Goal: Transaction & Acquisition: Purchase product/service

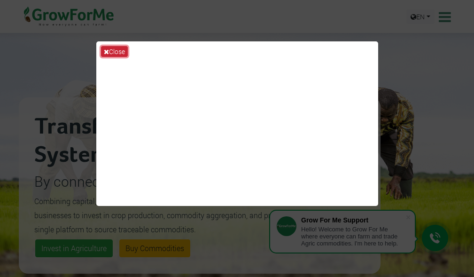
click at [113, 46] on button "Close" at bounding box center [114, 51] width 27 height 11
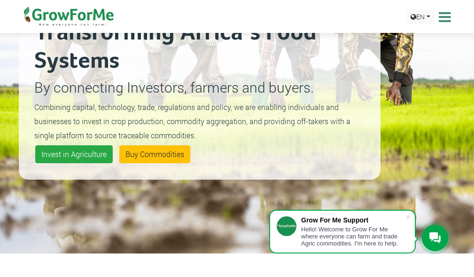
scroll to position [141, 0]
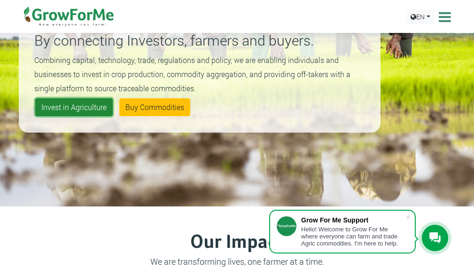
click at [75, 103] on link "Invest in Agriculture" at bounding box center [73, 107] width 77 height 18
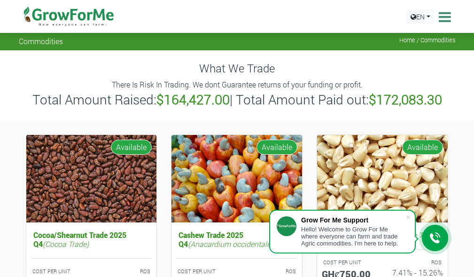
scroll to position [47, 0]
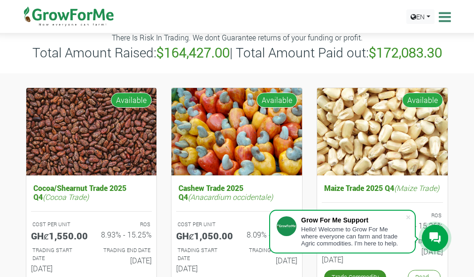
click at [427, 235] on div at bounding box center [435, 237] width 26 height 26
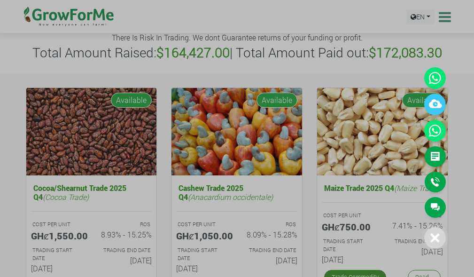
click at [303, 199] on div at bounding box center [237, 138] width 474 height 277
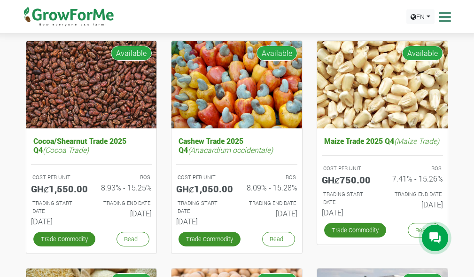
scroll to position [188, 0]
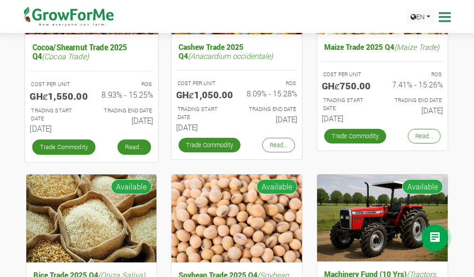
click at [129, 147] on link "Read..." at bounding box center [133, 146] width 33 height 15
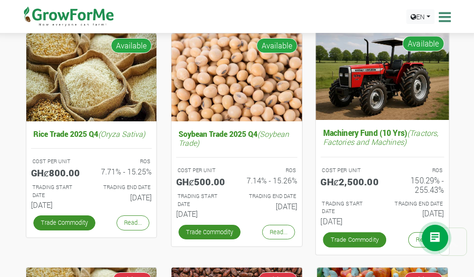
scroll to position [376, 0]
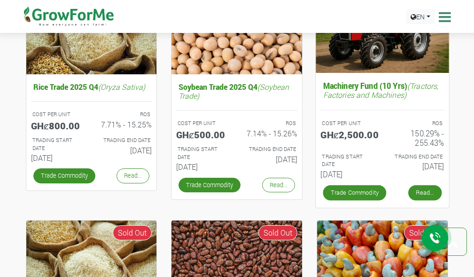
click at [427, 195] on link "Read..." at bounding box center [425, 192] width 33 height 15
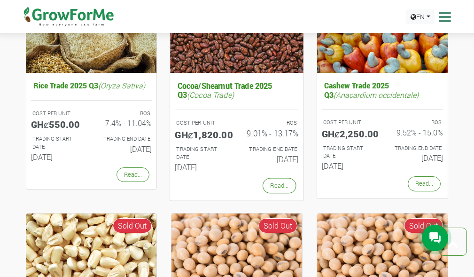
scroll to position [704, 0]
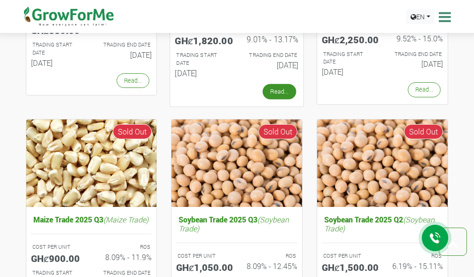
click at [278, 92] on link "Read..." at bounding box center [279, 91] width 33 height 15
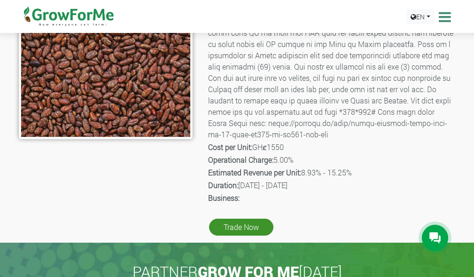
scroll to position [235, 0]
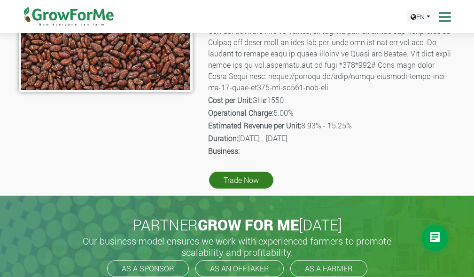
click at [258, 188] on link "Trade Now" at bounding box center [241, 179] width 64 height 17
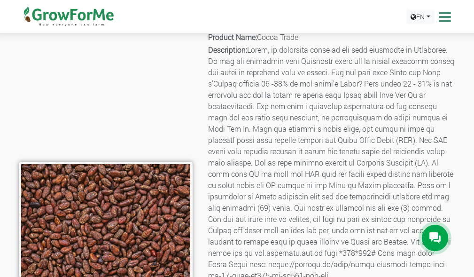
scroll to position [0, 0]
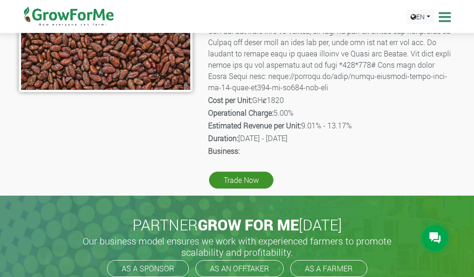
scroll to position [423, 0]
